Goal: Task Accomplishment & Management: Complete application form

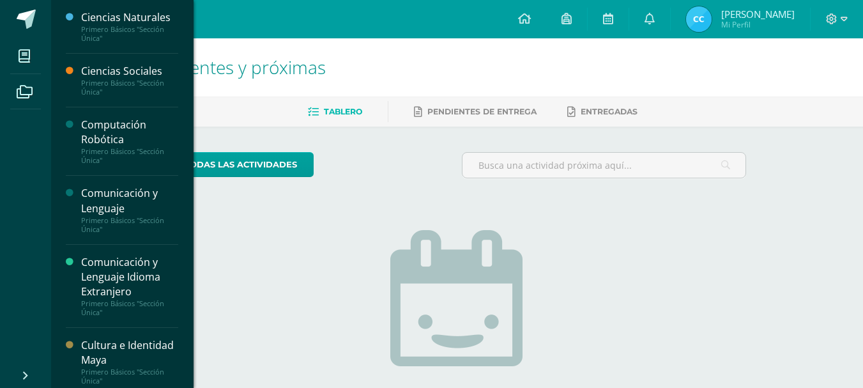
click at [112, 152] on div "Primero Básicos "Sección Única"" at bounding box center [129, 156] width 97 height 18
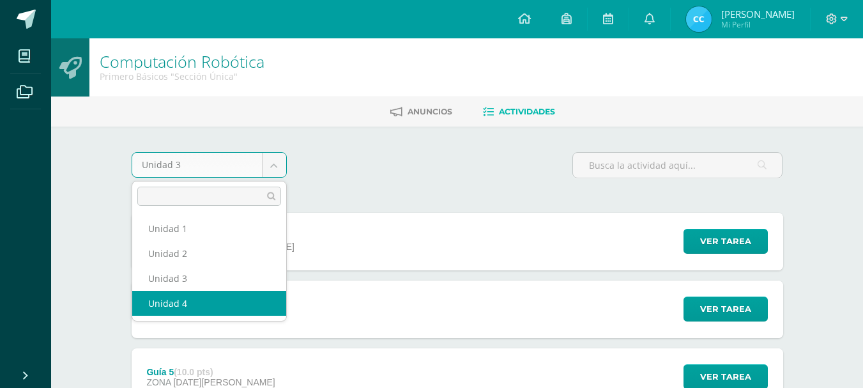
select select "Unidad 4"
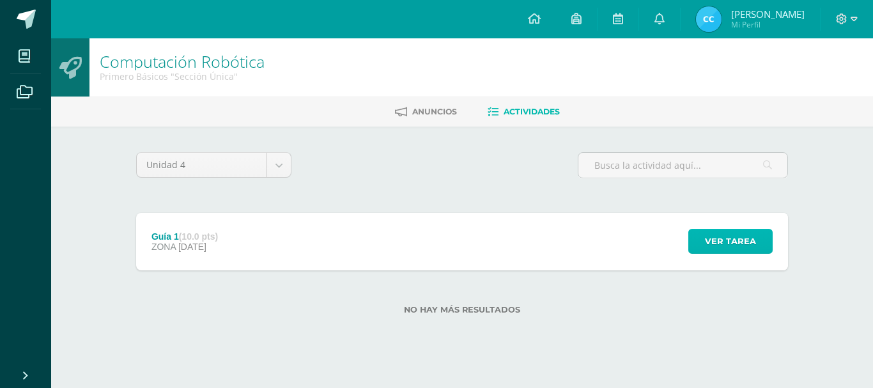
click at [744, 238] on span "Ver tarea" at bounding box center [730, 241] width 51 height 24
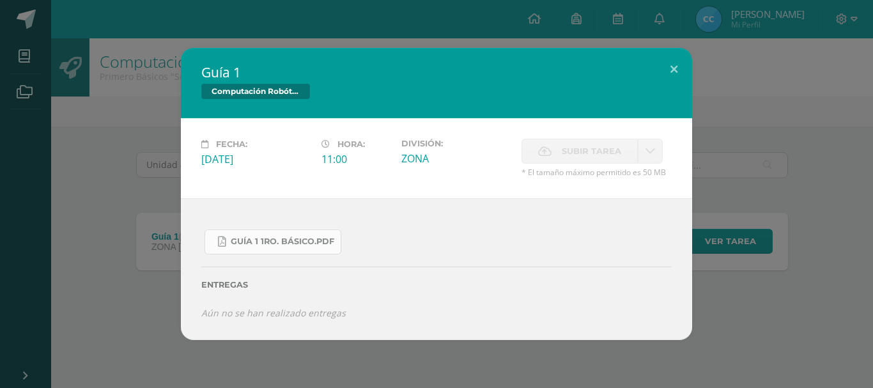
click at [274, 233] on link "Guía 1 1ro. Básico.pdf" at bounding box center [272, 241] width 137 height 25
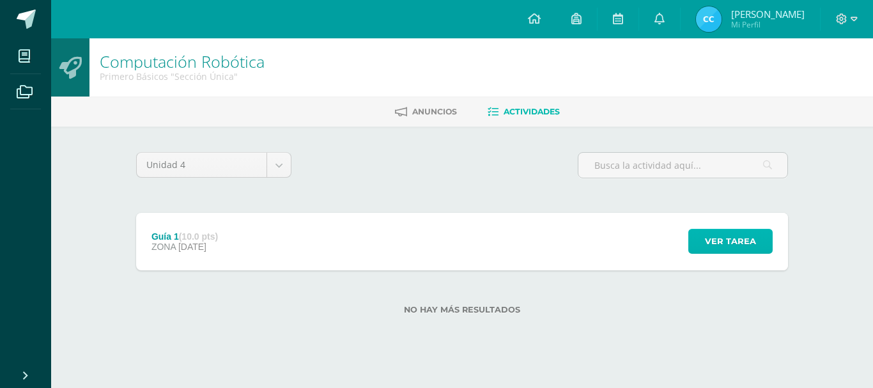
click at [702, 245] on button "Ver tarea" at bounding box center [730, 241] width 84 height 25
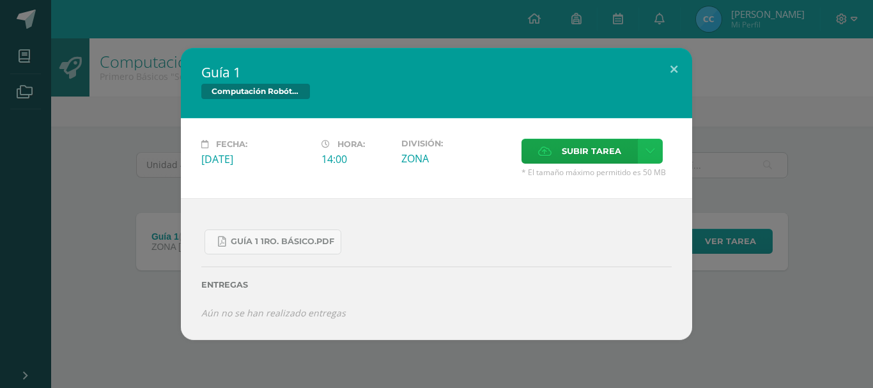
click at [643, 150] on link at bounding box center [650, 151] width 25 height 25
click at [586, 152] on span "Subir tarea" at bounding box center [591, 151] width 59 height 24
click at [0, 0] on input "Subir tarea" at bounding box center [0, 0] width 0 height 0
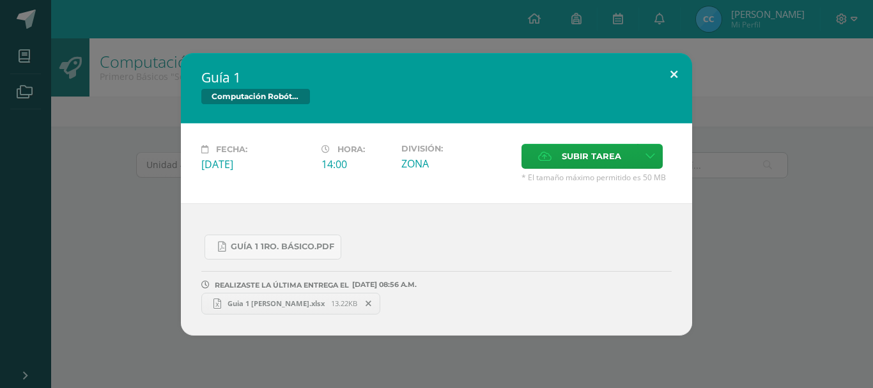
click at [671, 75] on button at bounding box center [674, 74] width 36 height 43
